Goal: Use online tool/utility: Utilize a website feature to perform a specific function

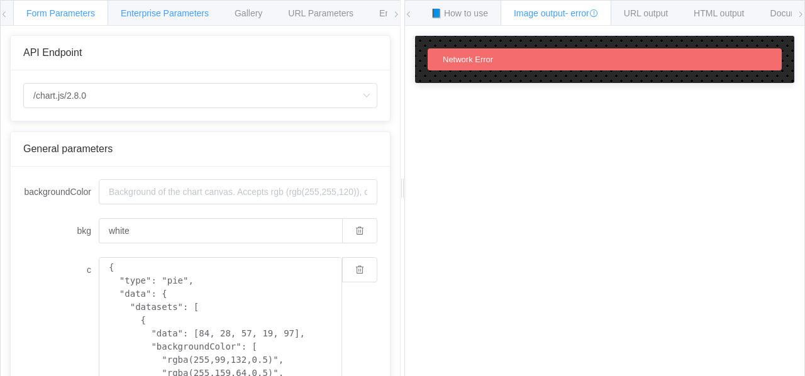
click at [152, 16] on span "Enterprise Parameters" at bounding box center [165, 13] width 88 height 10
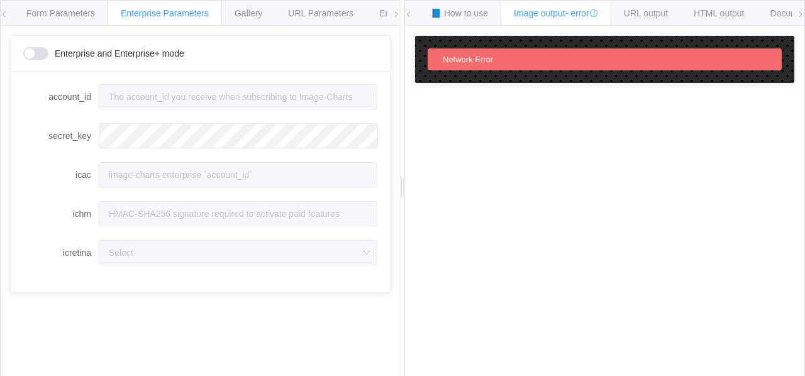
click at [1, 14] on icon at bounding box center [5, 15] width 8 height 8
click at [52, 21] on div "Form Parameters" at bounding box center [60, 12] width 95 height 25
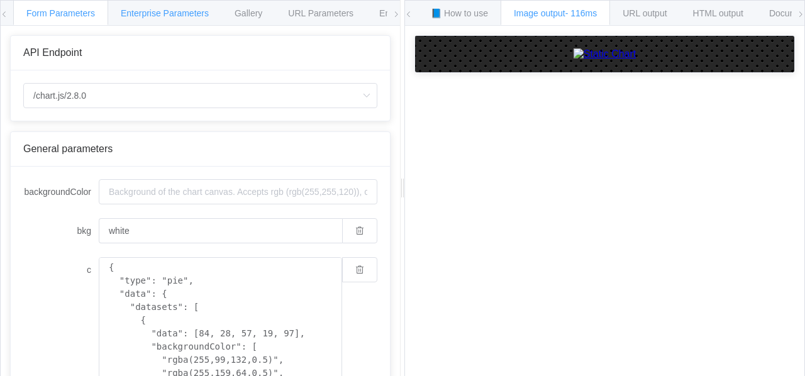
click at [176, 16] on span "Enterprise Parameters" at bounding box center [165, 13] width 88 height 10
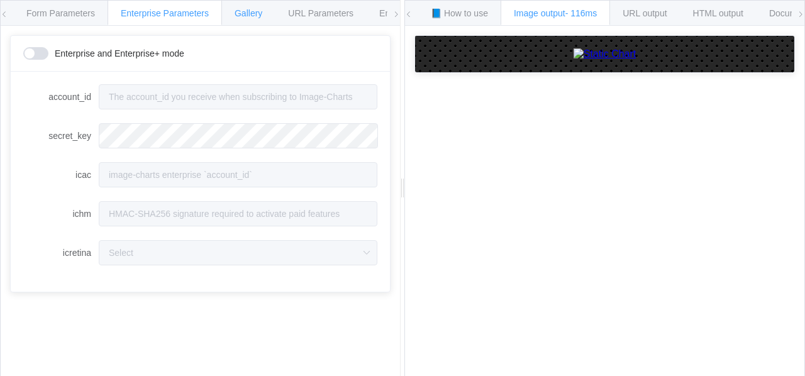
click at [251, 25] on div "Form Parameters Enterprise Parameters Gallery URL Parameters Environments API E…" at bounding box center [200, 189] width 401 height 378
click at [317, 13] on span "URL Parameters" at bounding box center [320, 13] width 65 height 10
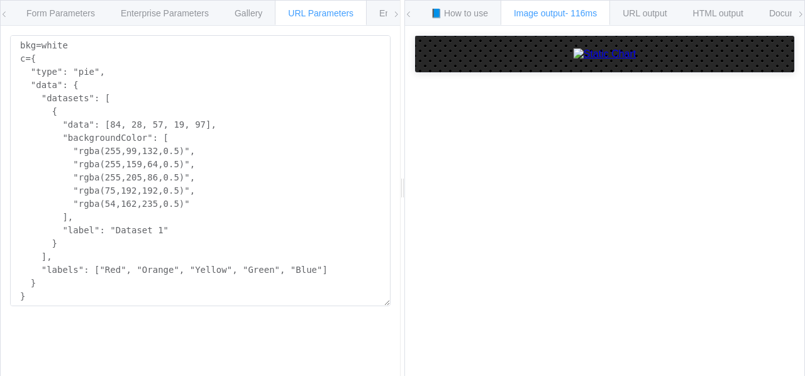
click at [393, 16] on icon at bounding box center [397, 15] width 8 height 8
click at [395, 15] on icon at bounding box center [397, 15] width 8 height 8
click at [395, 16] on icon at bounding box center [397, 15] width 8 height 8
click at [396, 14] on icon at bounding box center [397, 15] width 8 height 8
click at [653, 9] on span "URL output" at bounding box center [645, 13] width 44 height 10
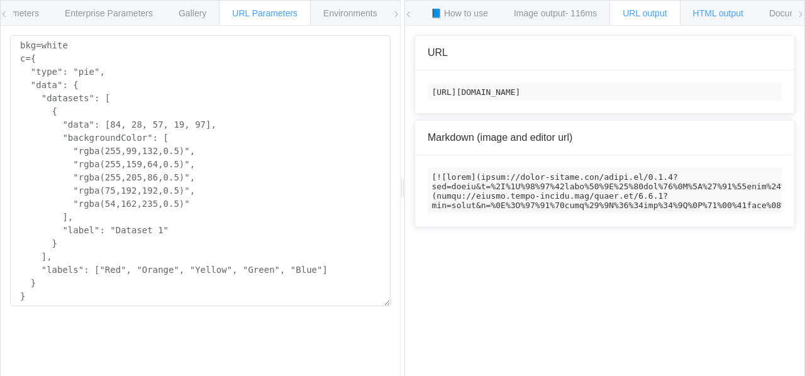
click at [721, 14] on span "HTML output" at bounding box center [718, 13] width 50 height 10
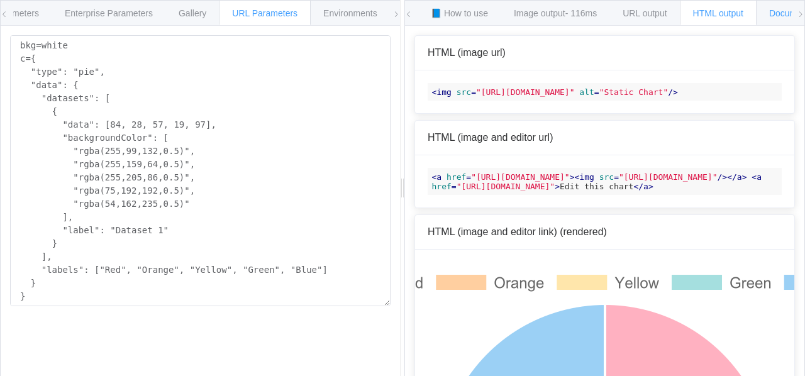
drag, startPoint x: 777, startPoint y: 15, endPoint x: 758, endPoint y: 13, distance: 19.0
click at [777, 16] on span "Documentation" at bounding box center [799, 13] width 59 height 10
